Goal: Task Accomplishment & Management: Complete application form

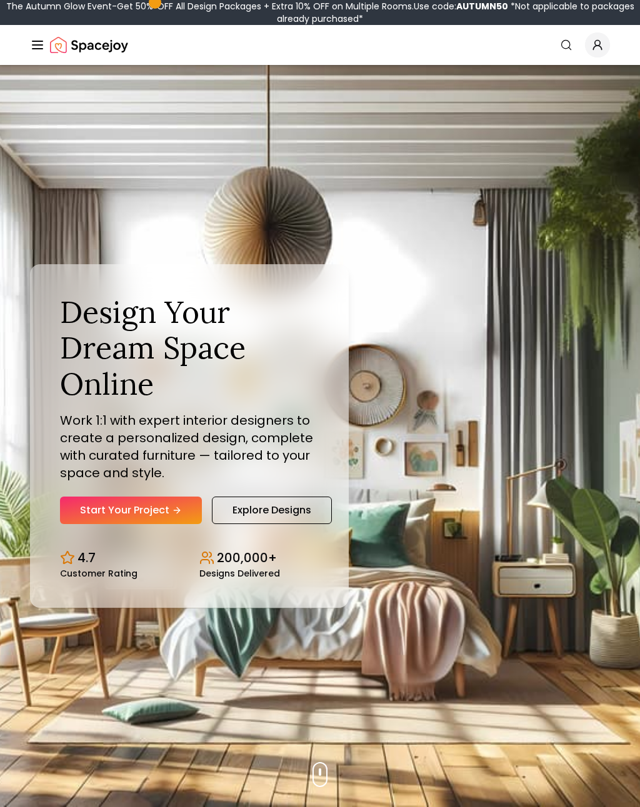
click at [171, 522] on link "Start Your Project" at bounding box center [131, 510] width 142 height 27
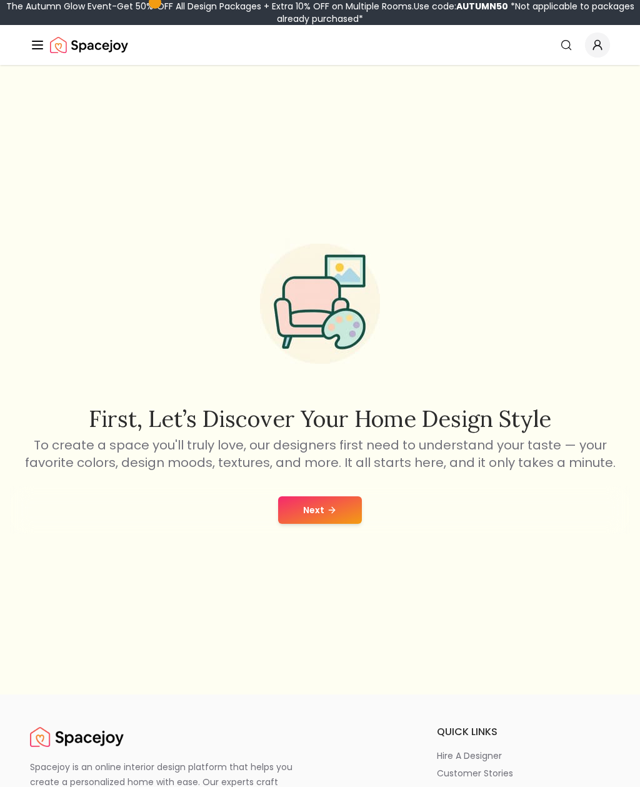
click at [327, 515] on icon at bounding box center [332, 510] width 10 height 10
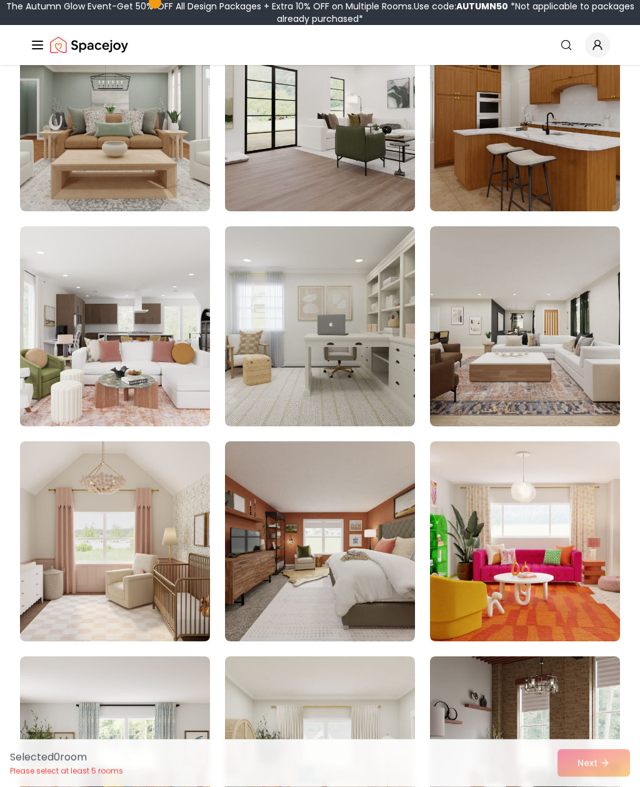
scroll to position [1678, 0]
click at [363, 270] on img at bounding box center [320, 326] width 190 height 200
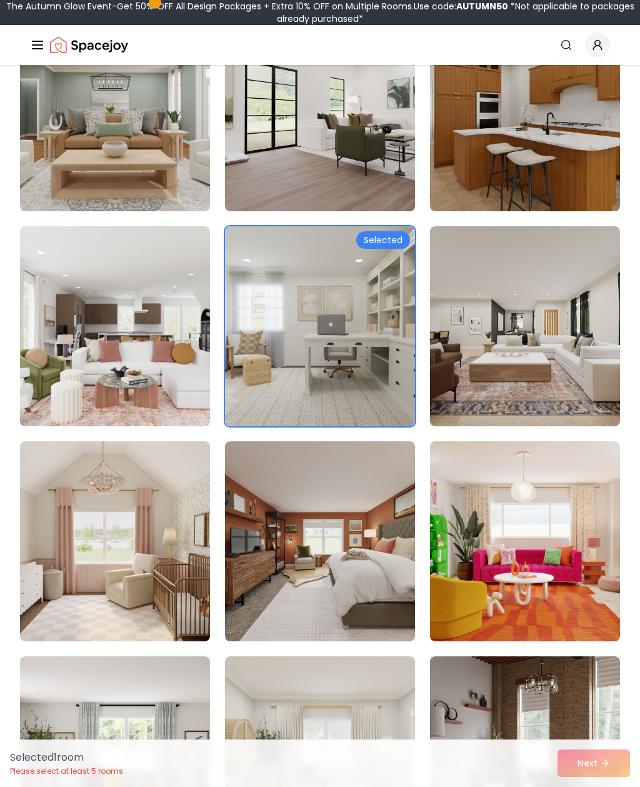
click at [610, 786] on div "Selected 1 room Please select at least 5 rooms Next" at bounding box center [320, 762] width 640 height 47
click at [612, 786] on div "Selected 1 room Please select at least 5 rooms Next" at bounding box center [320, 762] width 640 height 47
click at [613, 786] on div "Selected 1 room Please select at least 5 rooms Next" at bounding box center [320, 762] width 640 height 47
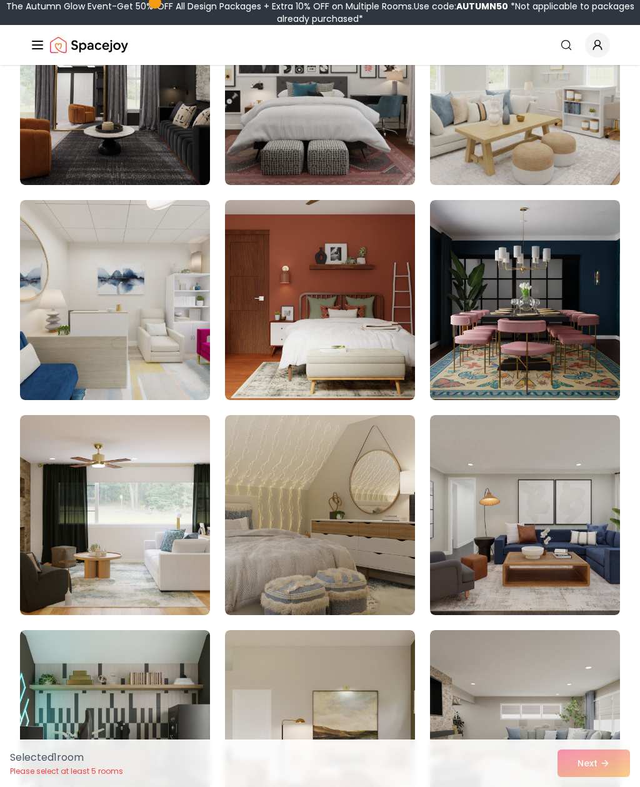
click at [558, 301] on img at bounding box center [525, 300] width 190 height 200
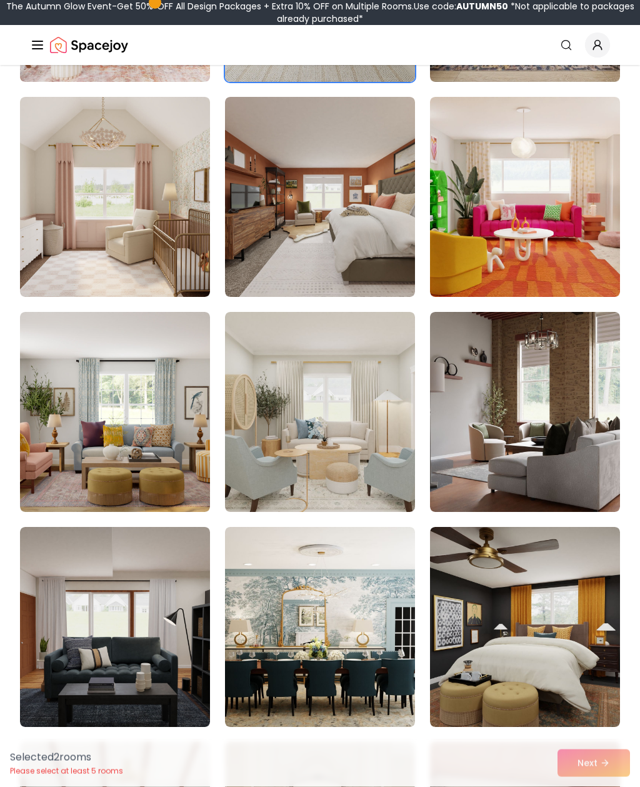
scroll to position [2022, 0]
click at [77, 231] on img at bounding box center [115, 197] width 190 height 200
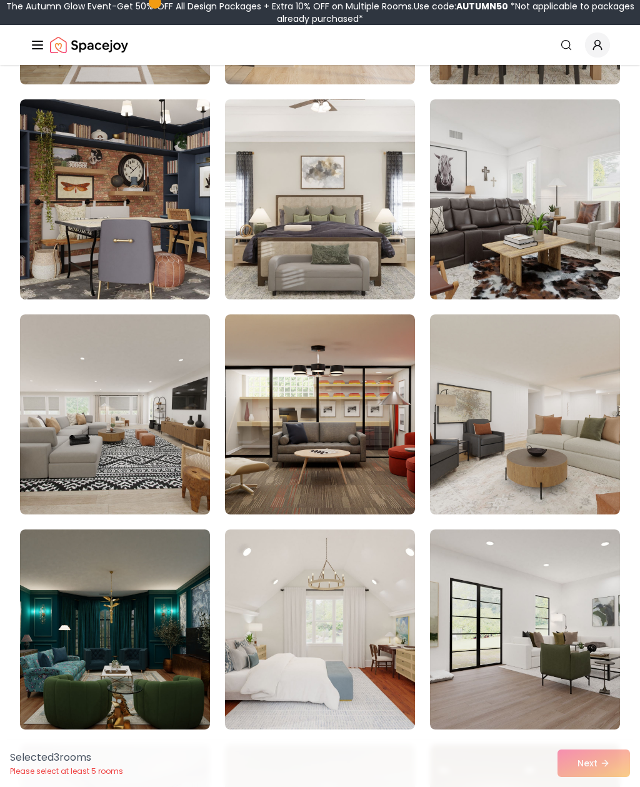
scroll to position [3742, 0]
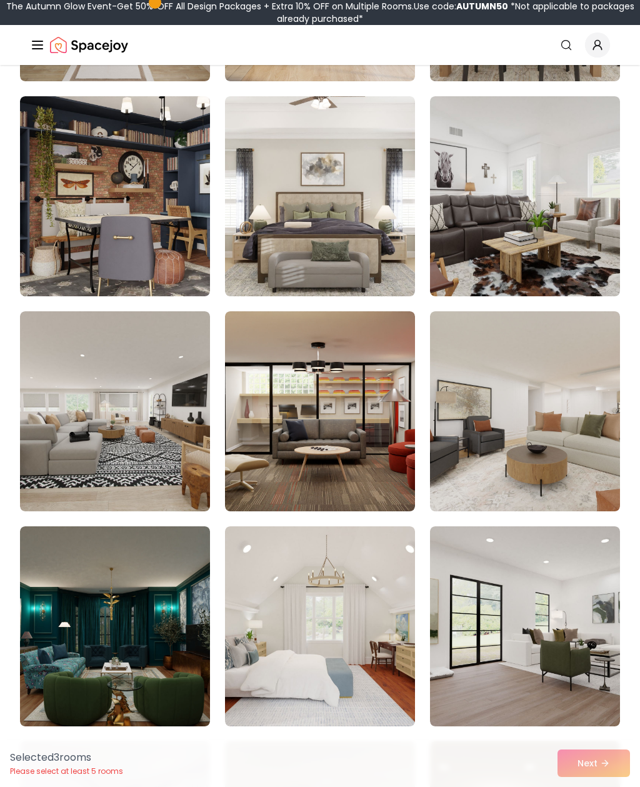
click at [86, 236] on img at bounding box center [115, 196] width 190 height 200
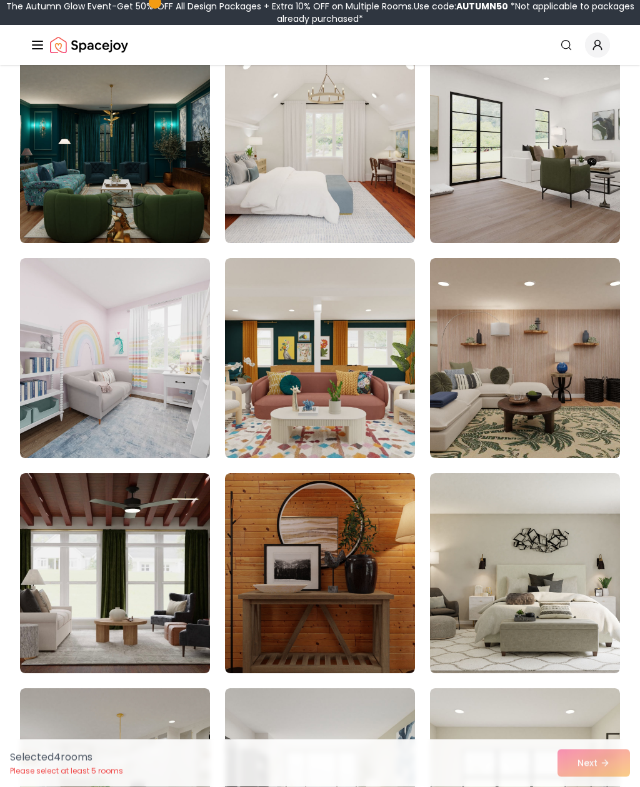
scroll to position [4225, 0]
click at [92, 349] on img at bounding box center [115, 358] width 190 height 200
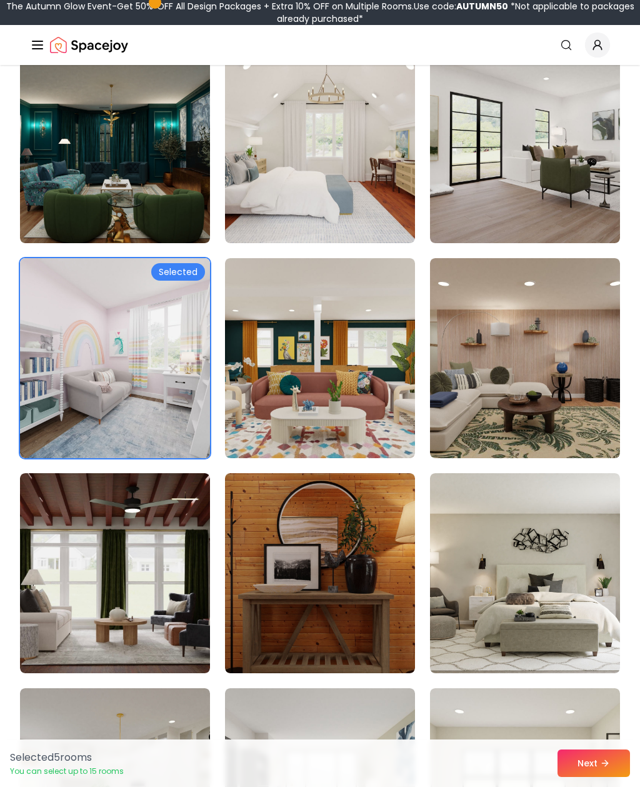
click at [617, 777] on button "Next" at bounding box center [593, 762] width 72 height 27
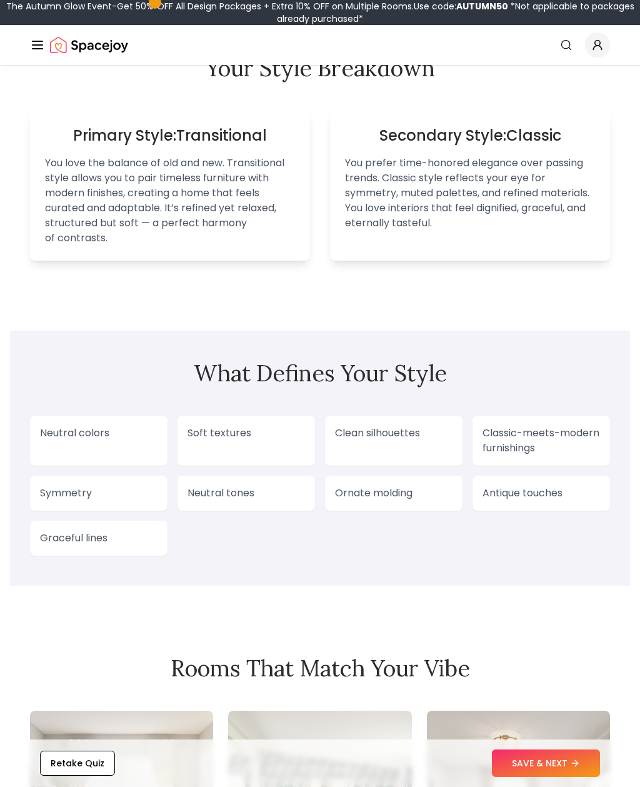
scroll to position [842, 0]
